Goal: Download file/media

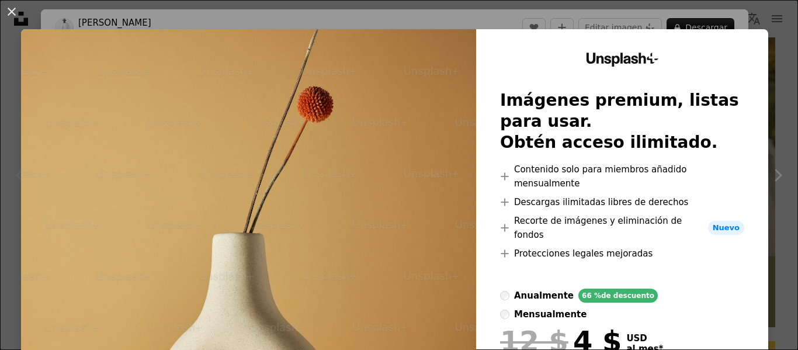
click at [750, 33] on div "Unsplash+ Imágenes premium, listas para usar. Obtén acceso ilimitado. A plus si…" at bounding box center [622, 242] width 292 height 427
click at [744, 69] on div "Unsplash+ Imágenes premium, listas para usar. Obtén acceso ilimitado. A plus si…" at bounding box center [622, 242] width 292 height 427
click at [482, 41] on div "Unsplash+ Imágenes premium, listas para usar. Obtén acceso ilimitado. A plus si…" at bounding box center [622, 242] width 292 height 427
click at [12, 13] on button "An X shape" at bounding box center [12, 12] width 14 height 14
